Goal: Task Accomplishment & Management: Use online tool/utility

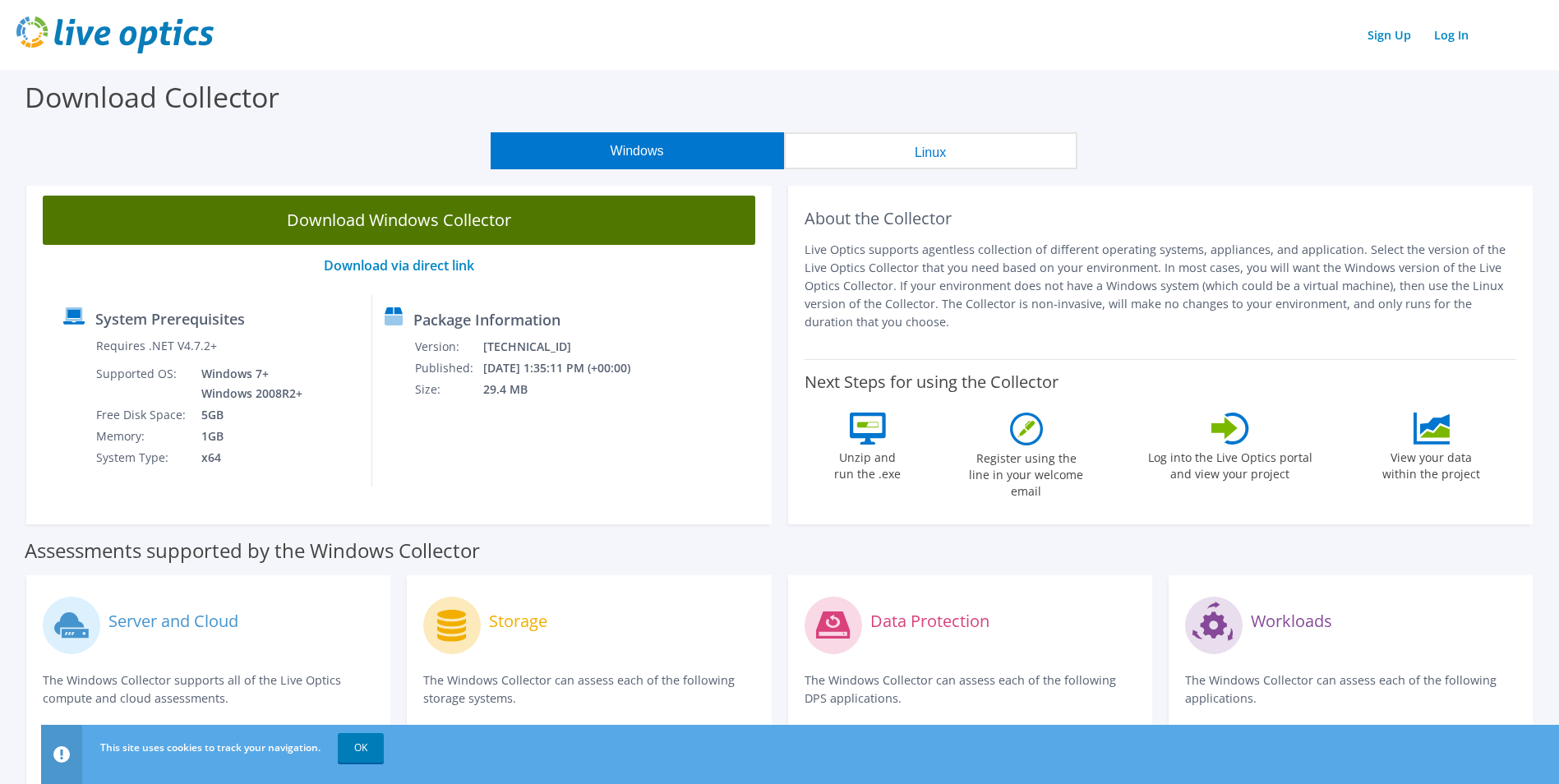
click at [413, 223] on link "Download Windows Collector" at bounding box center [399, 220] width 713 height 49
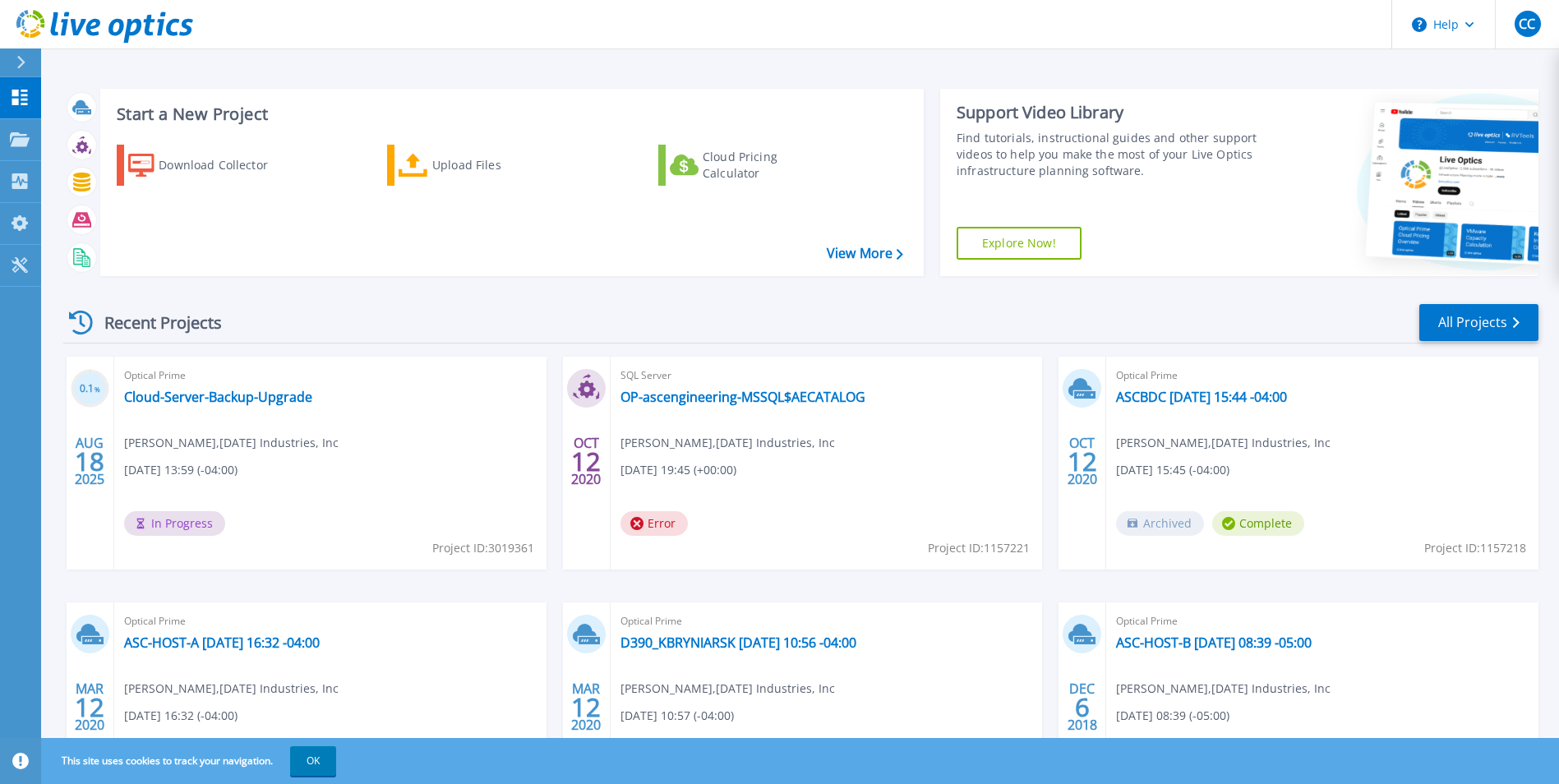
click at [183, 374] on span "Optical Prime" at bounding box center [331, 375] width 413 height 18
click at [234, 393] on link "Cloud-Server-Backup-Upgrade" at bounding box center [219, 396] width 189 height 16
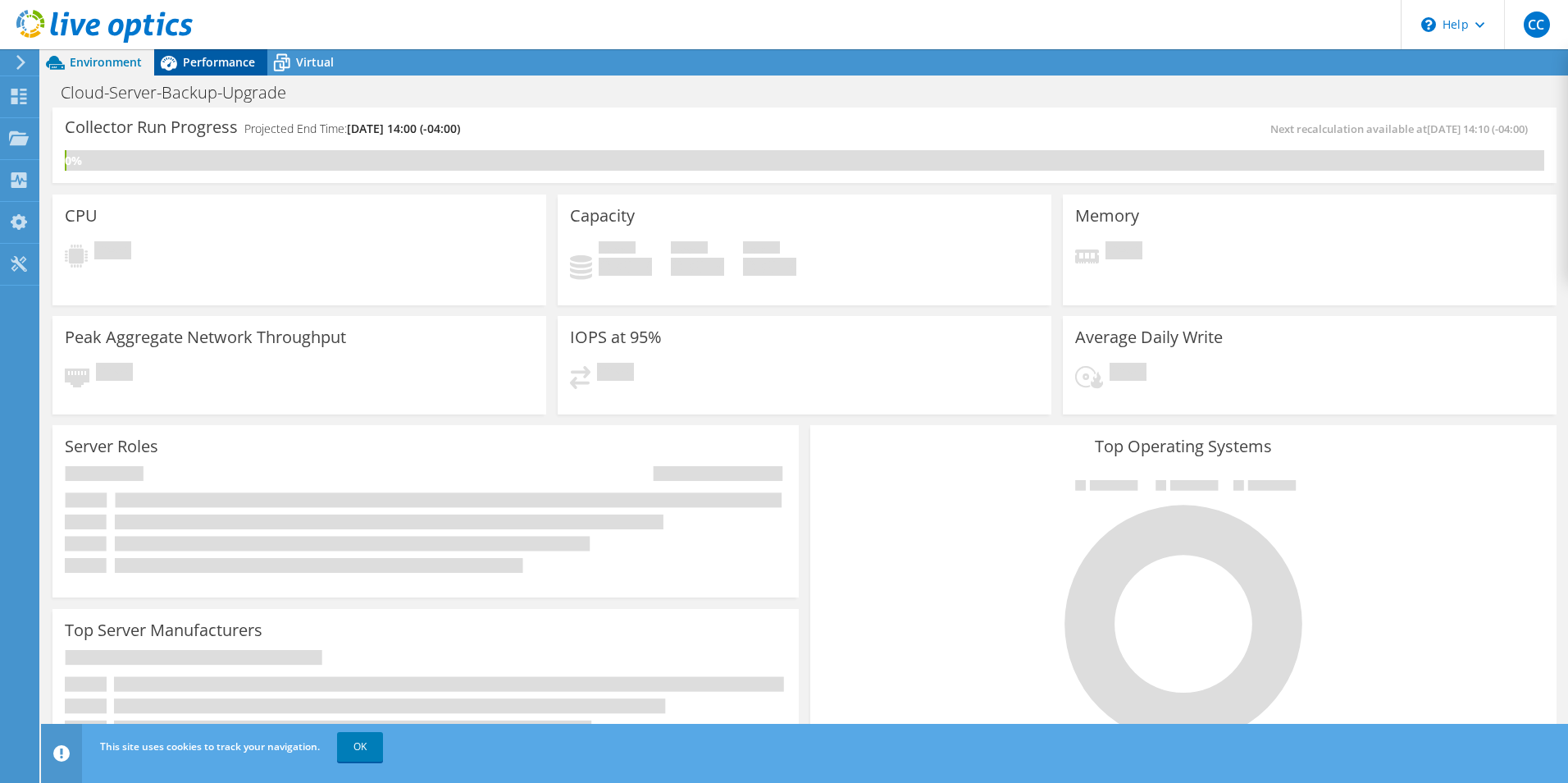
click at [212, 68] on span "Performance" at bounding box center [218, 62] width 72 height 16
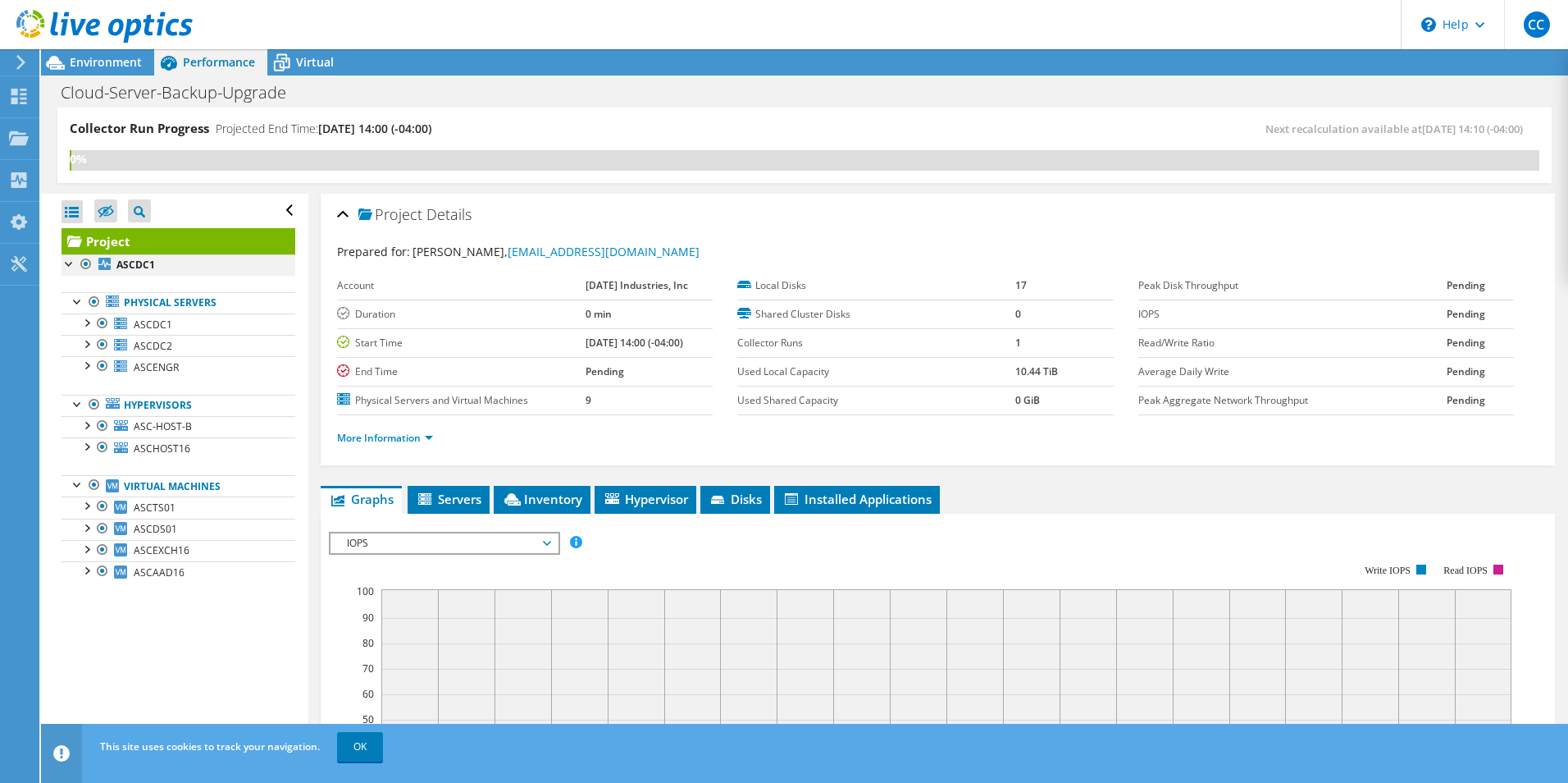
click at [66, 265] on div at bounding box center [69, 262] width 16 height 16
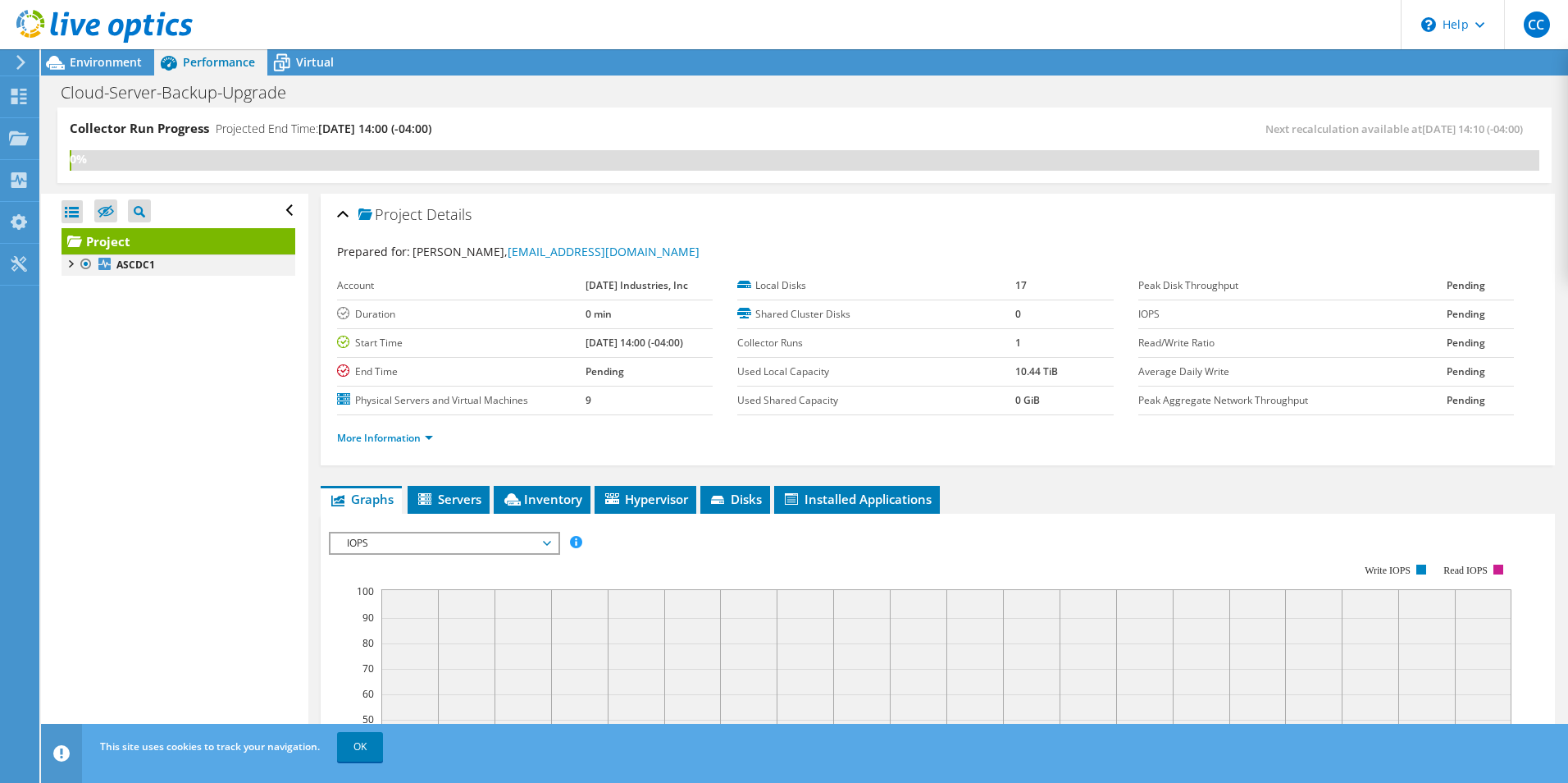
click at [66, 265] on div at bounding box center [69, 262] width 16 height 16
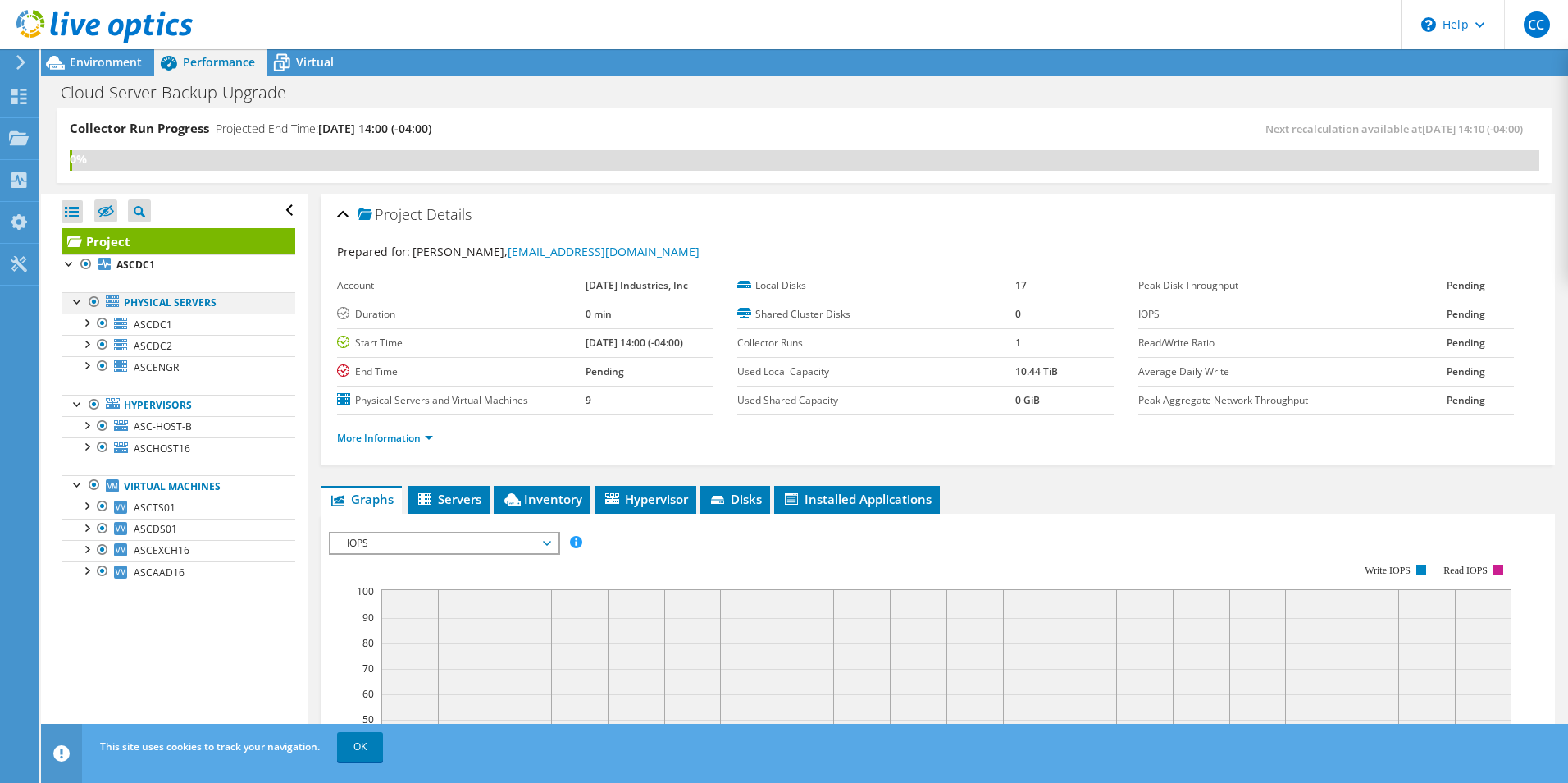
click at [71, 304] on div at bounding box center [77, 299] width 16 height 16
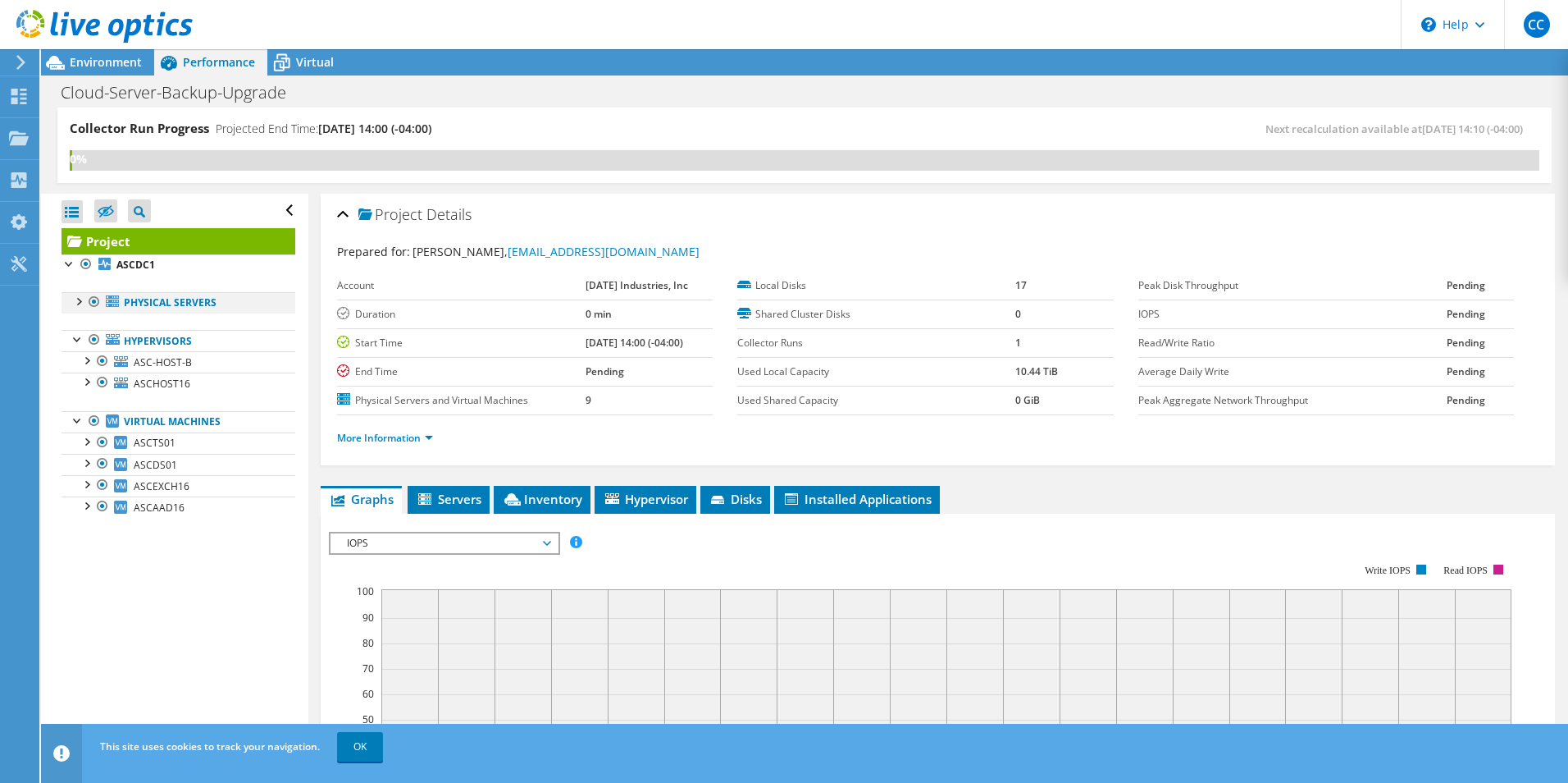
click at [71, 304] on div at bounding box center [77, 299] width 16 height 16
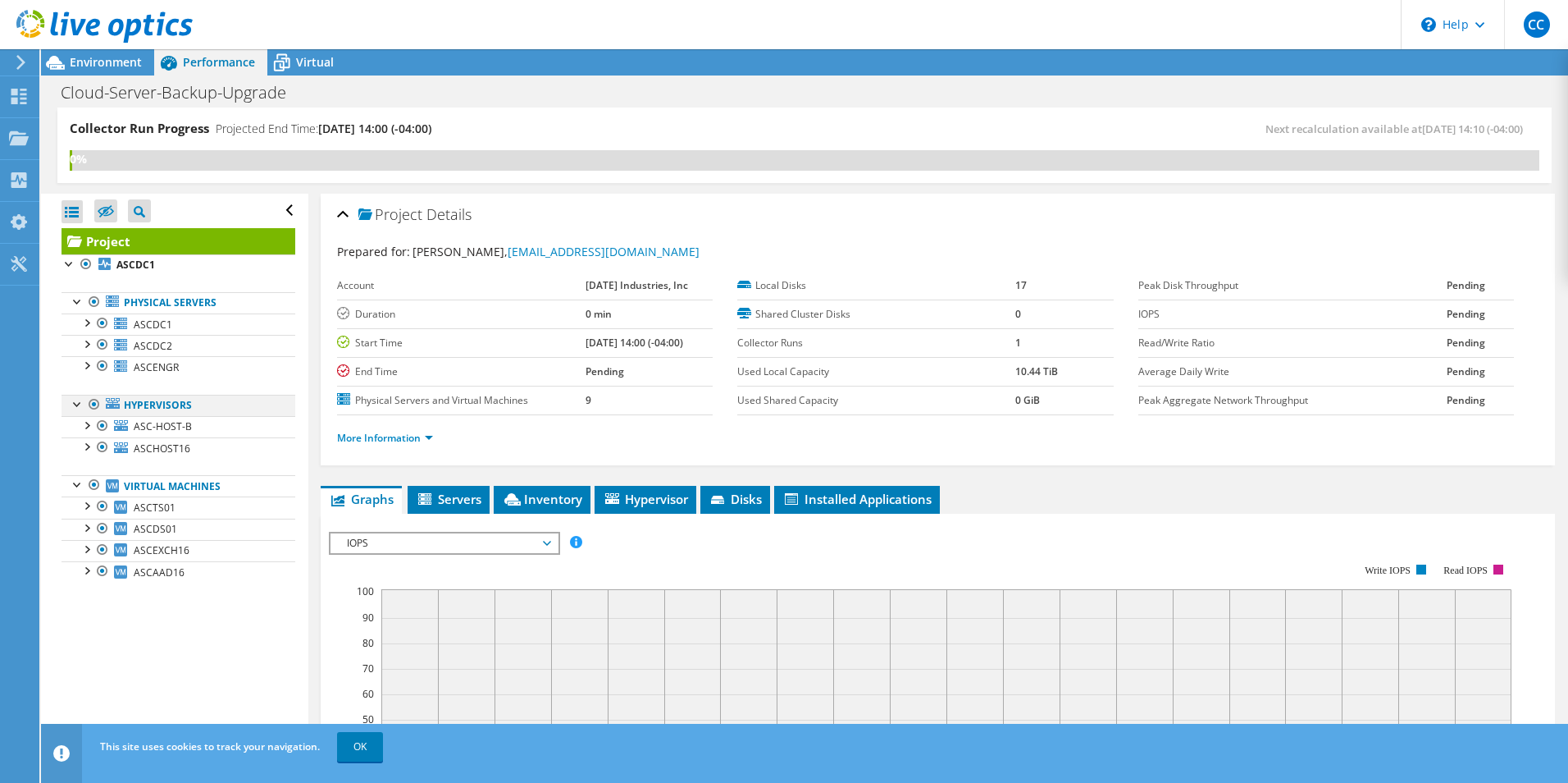
click at [76, 406] on div at bounding box center [77, 402] width 16 height 16
click at [163, 420] on span "ASC-HOST-B" at bounding box center [163, 425] width 58 height 14
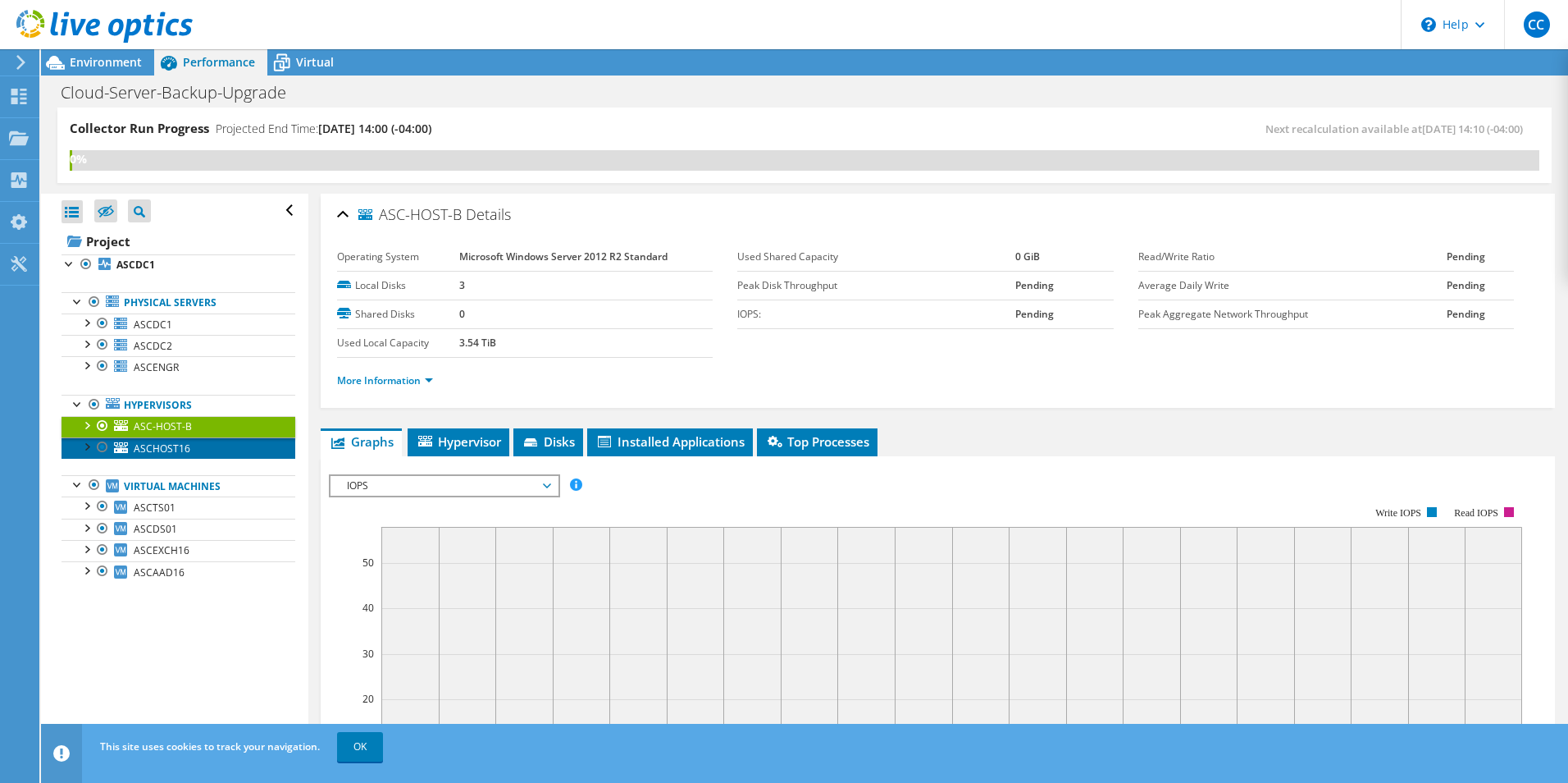
click at [160, 451] on span "ASCHOST16" at bounding box center [162, 448] width 56 height 14
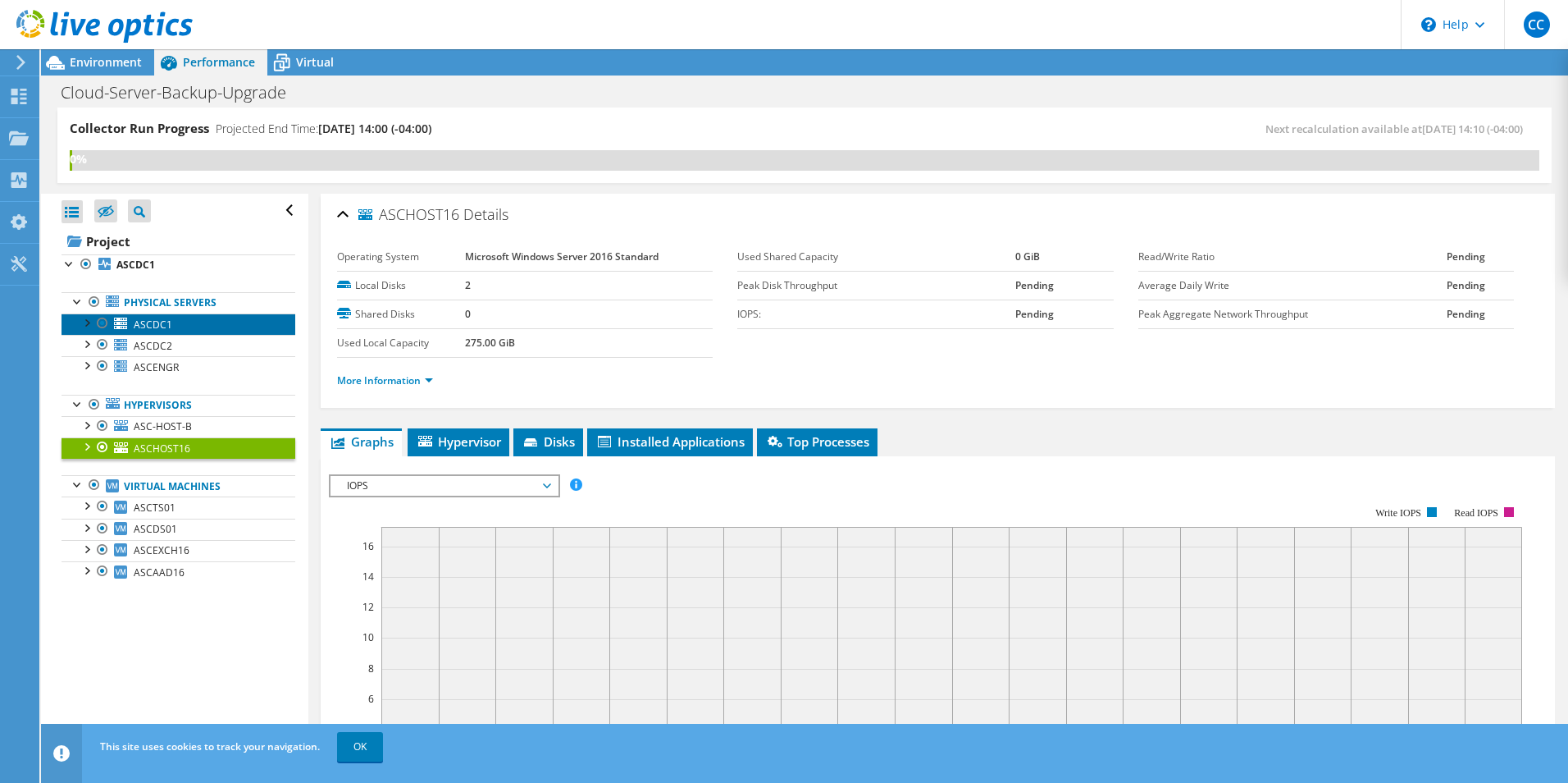
click at [176, 328] on link "ASCDC1" at bounding box center [178, 324] width 233 height 22
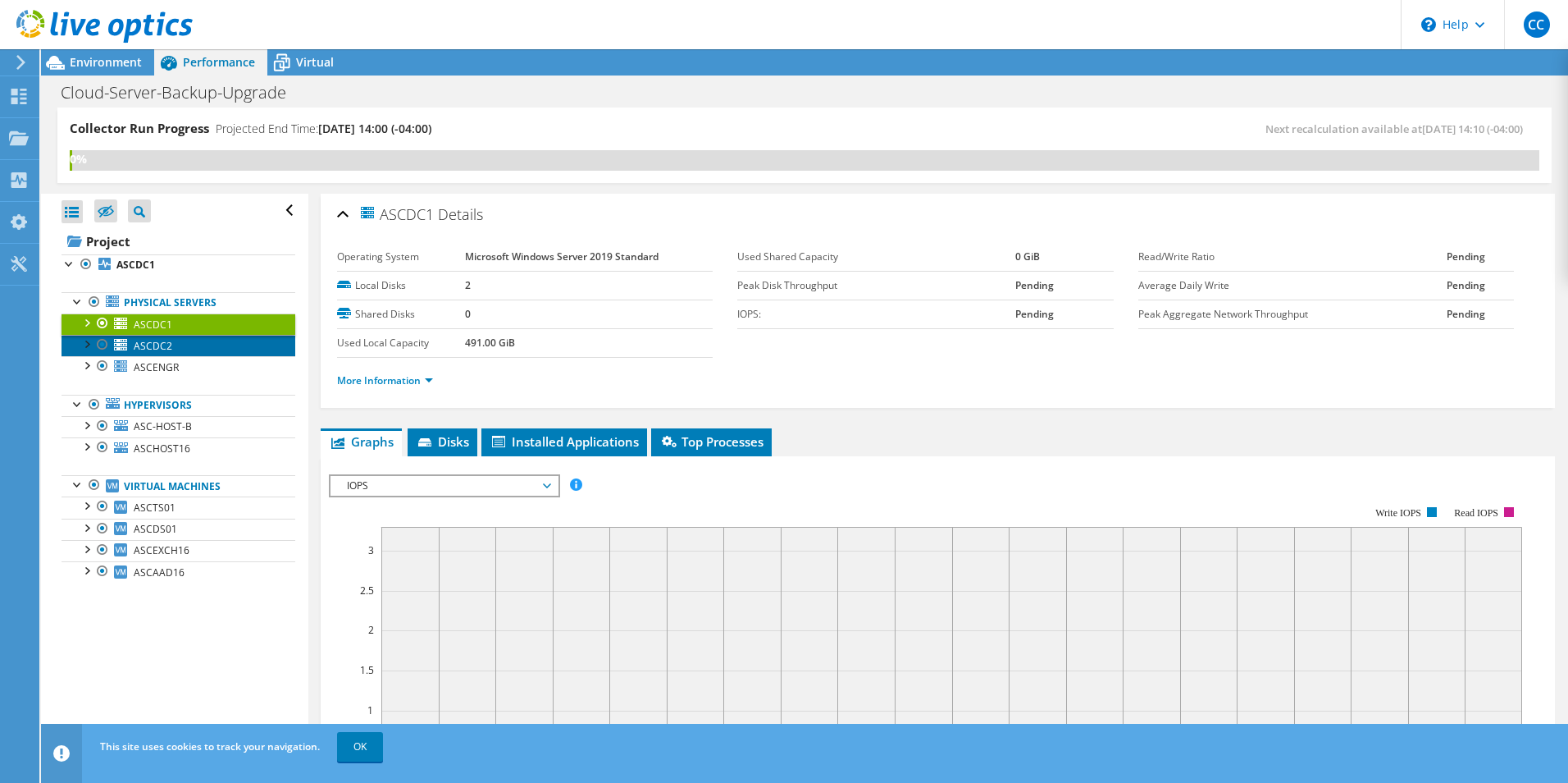
click at [177, 342] on link "ASCDC2" at bounding box center [178, 345] width 233 height 22
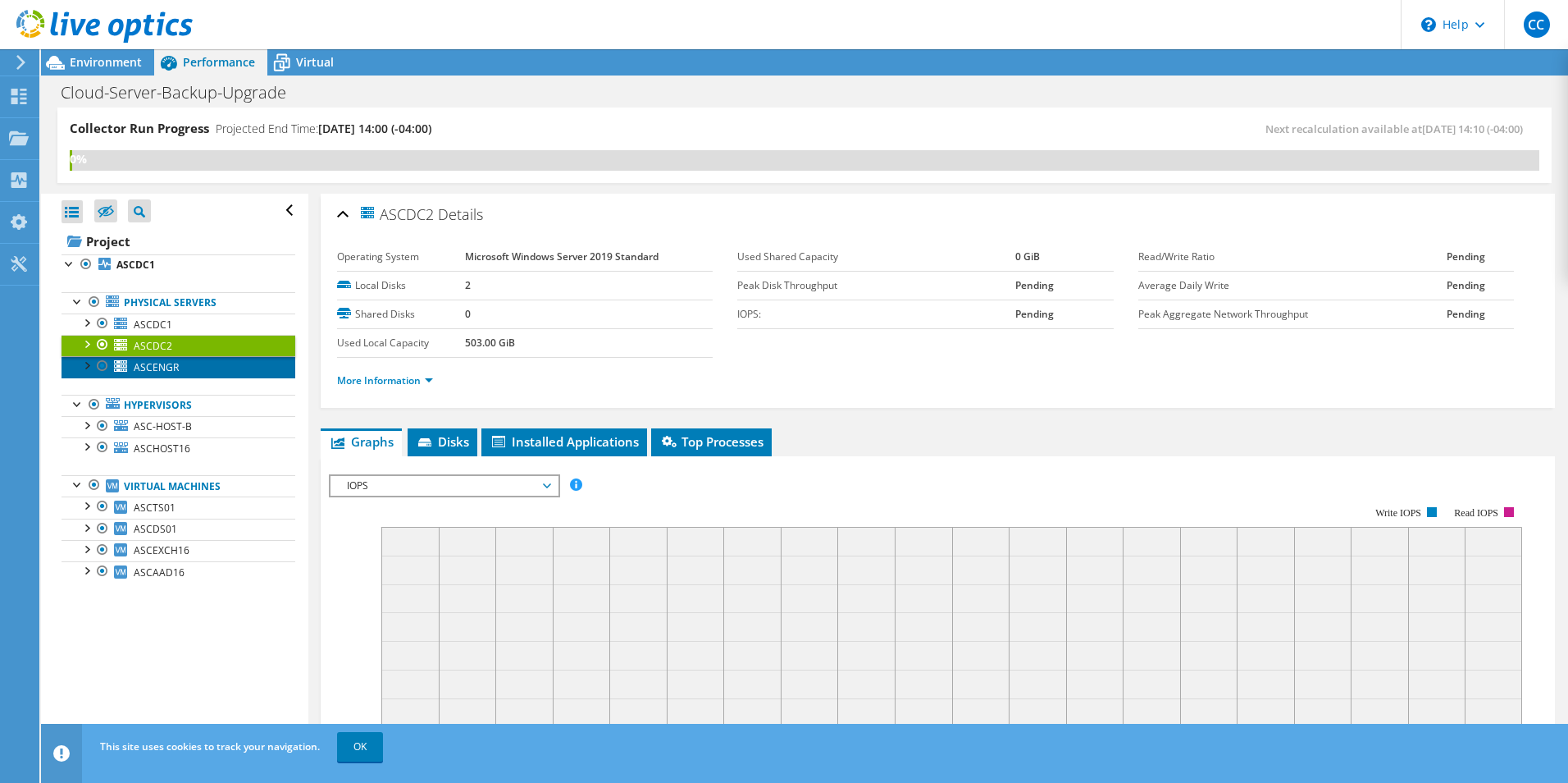
click at [177, 361] on span "ASCENGR" at bounding box center [156, 367] width 45 height 14
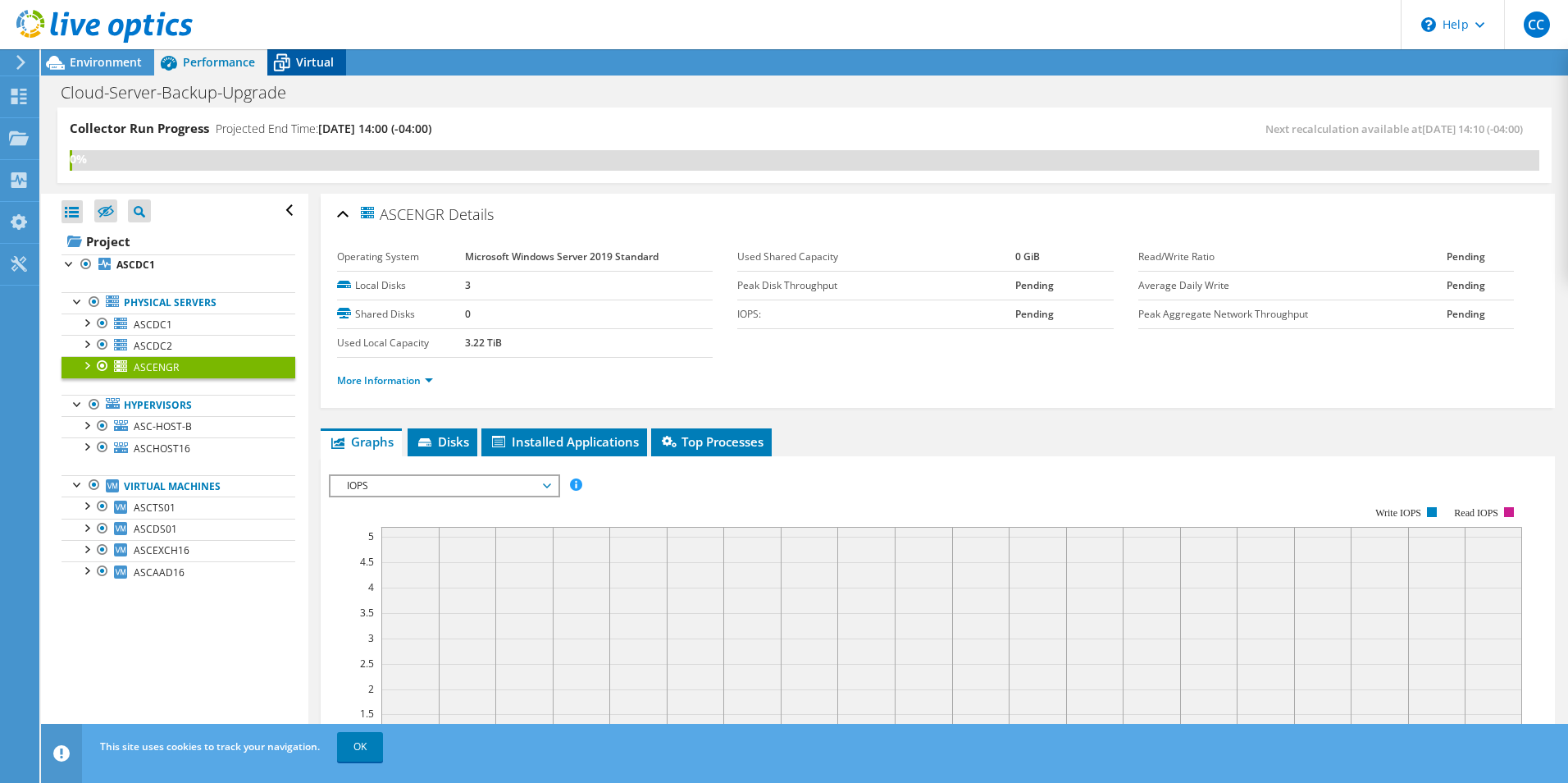
click at [305, 67] on span "Virtual" at bounding box center [315, 62] width 38 height 16
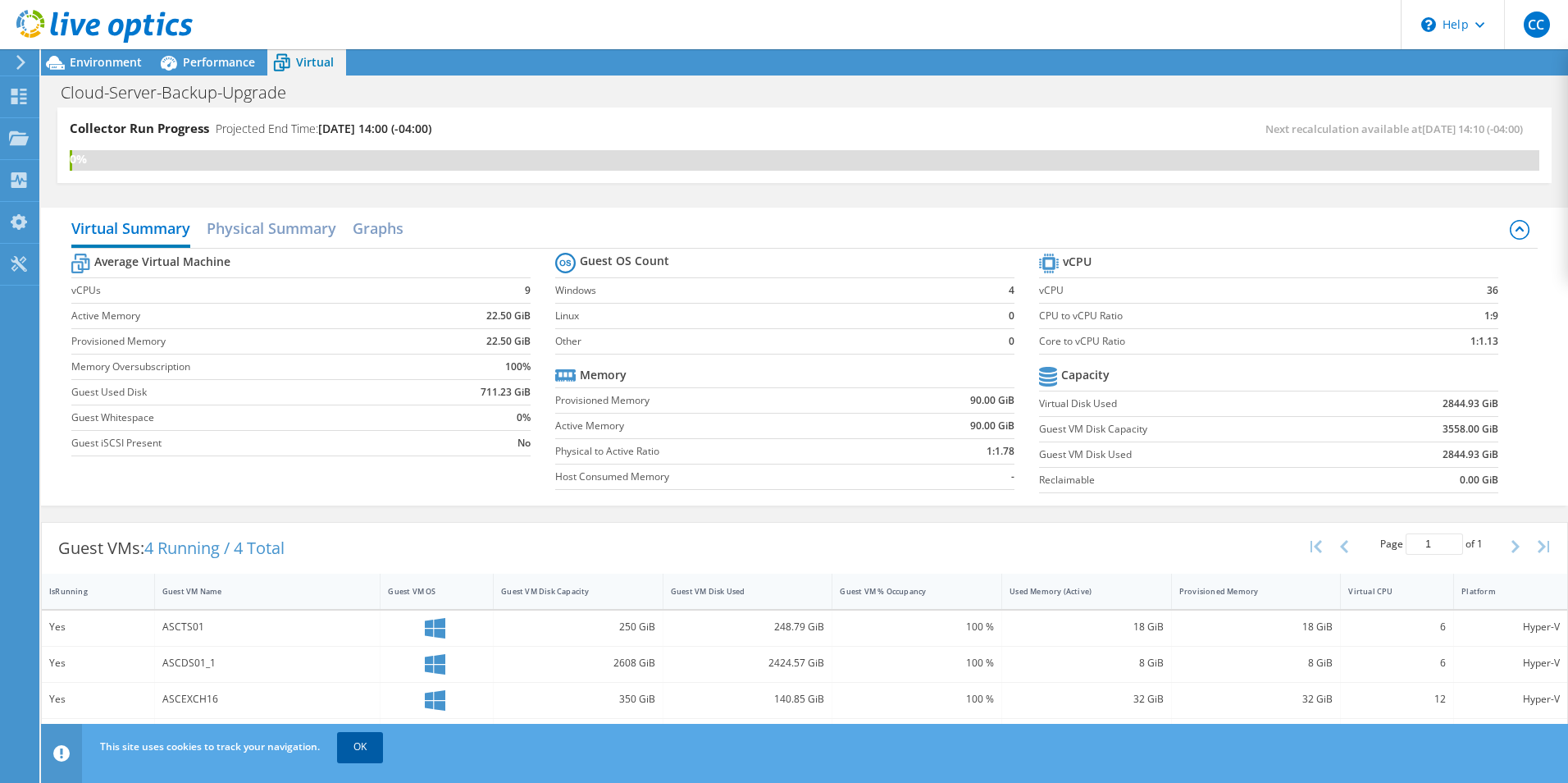
click at [348, 737] on link "OK" at bounding box center [359, 746] width 46 height 29
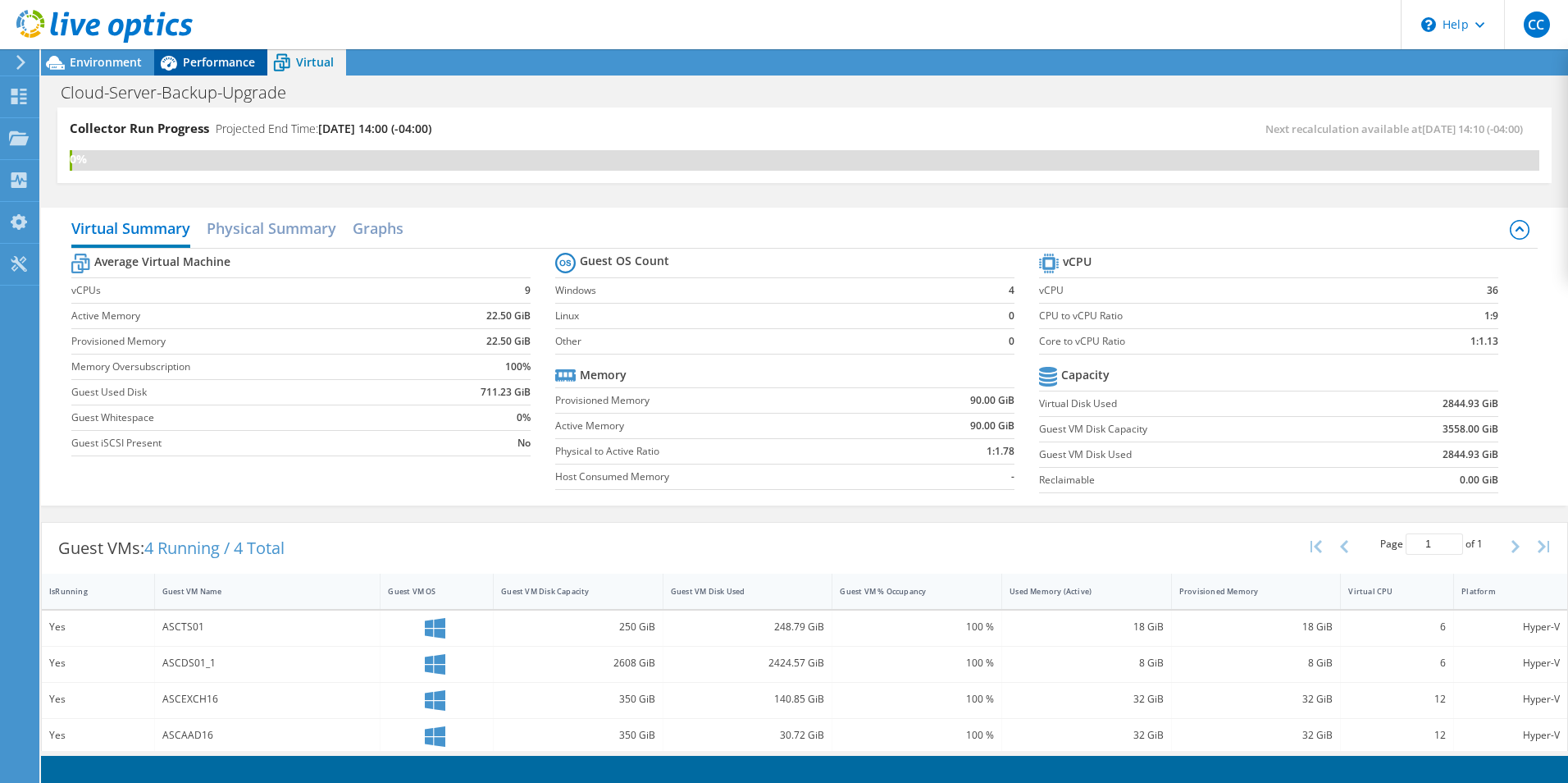
click at [194, 62] on span "Performance" at bounding box center [218, 62] width 72 height 16
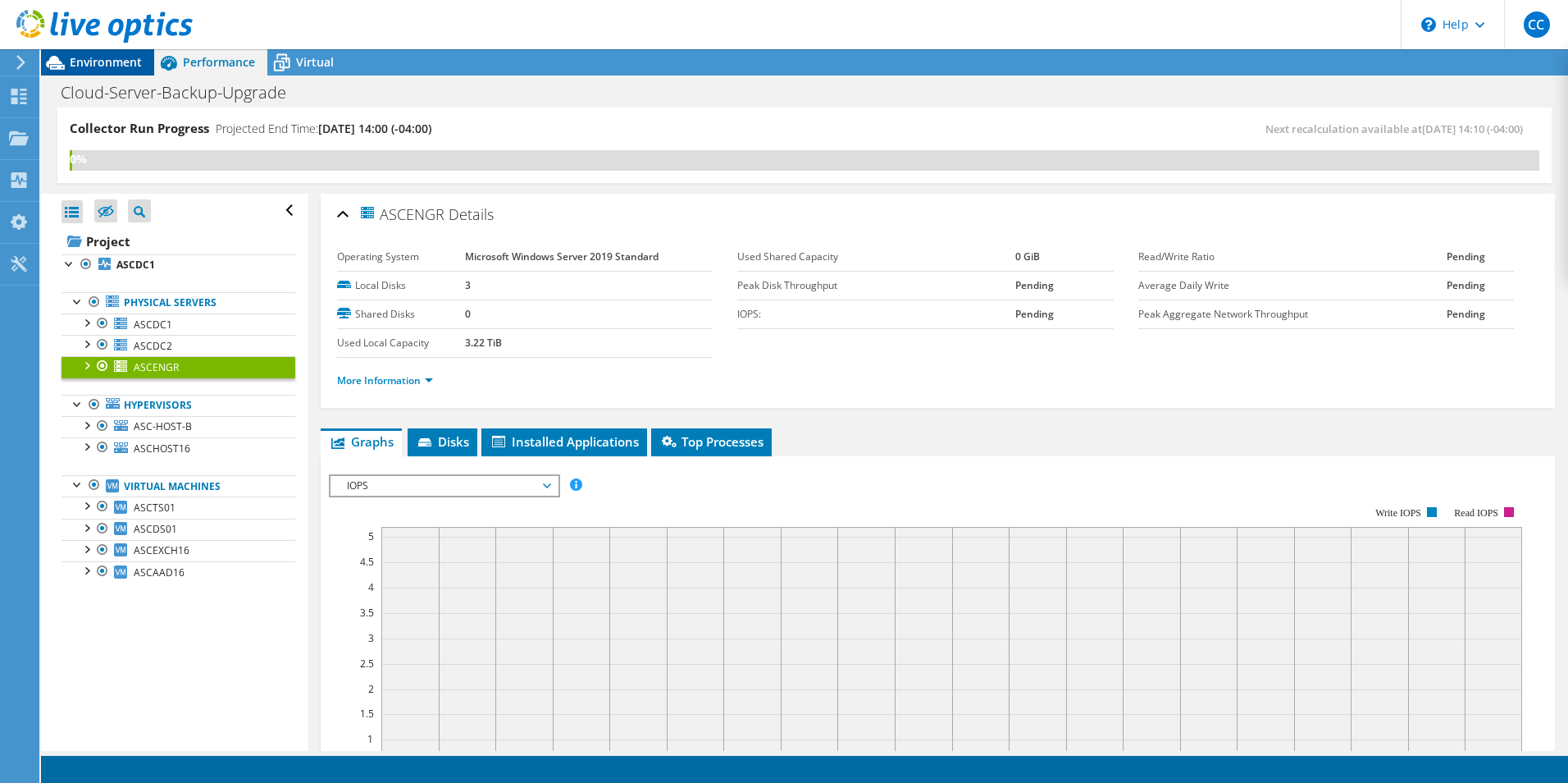
click at [119, 67] on span "Environment" at bounding box center [105, 62] width 72 height 16
